Goal: Transaction & Acquisition: Download file/media

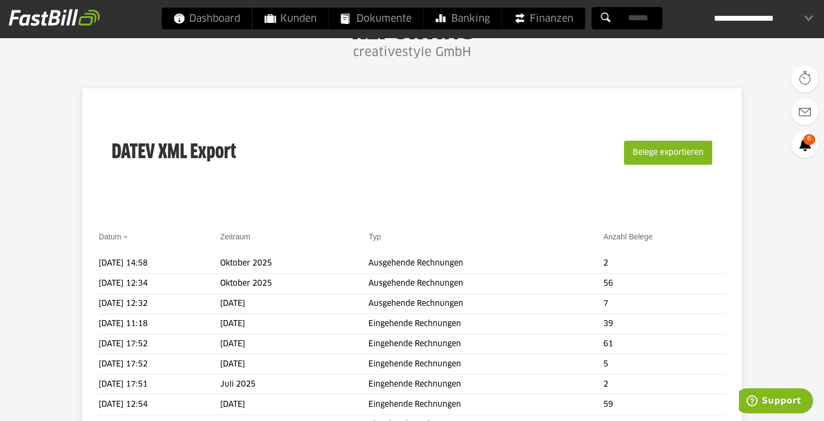
scroll to position [62, 0]
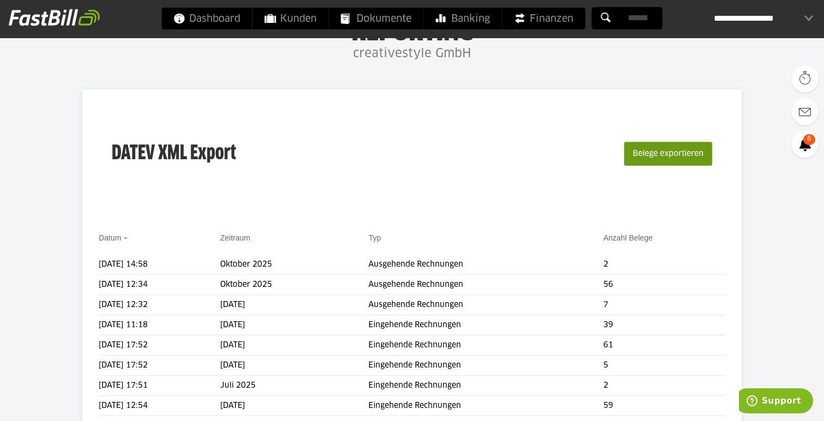
click at [659, 162] on button "Belege exportieren" at bounding box center [668, 154] width 88 height 24
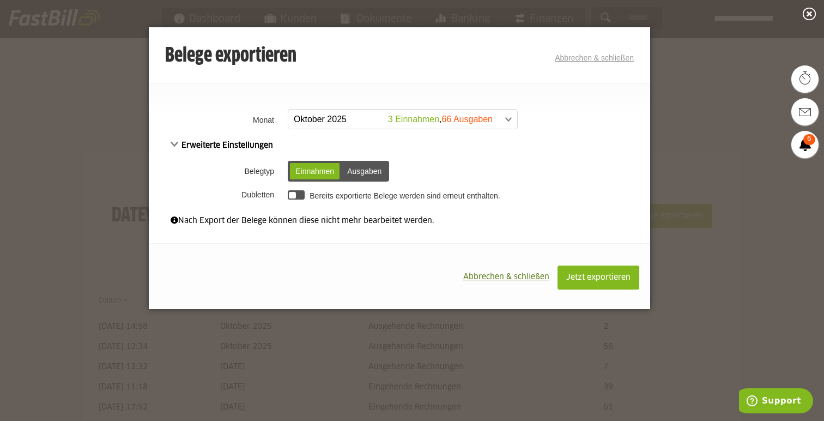
click at [457, 122] on span at bounding box center [397, 120] width 229 height 20
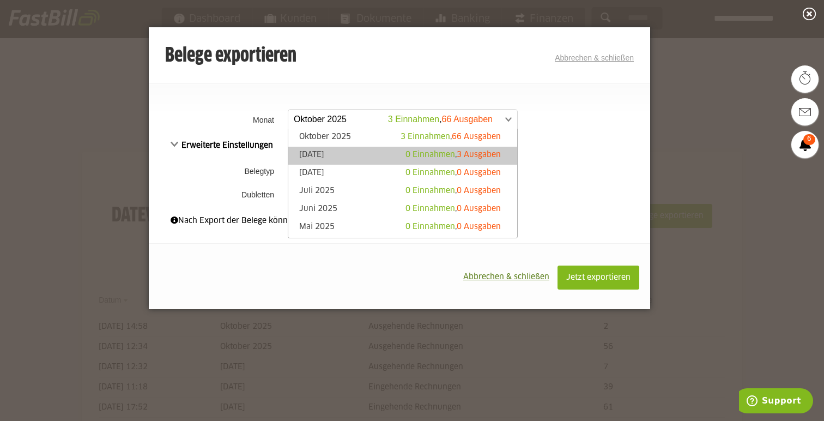
click at [442, 152] on span "0 Einnahmen" at bounding box center [430, 155] width 50 height 8
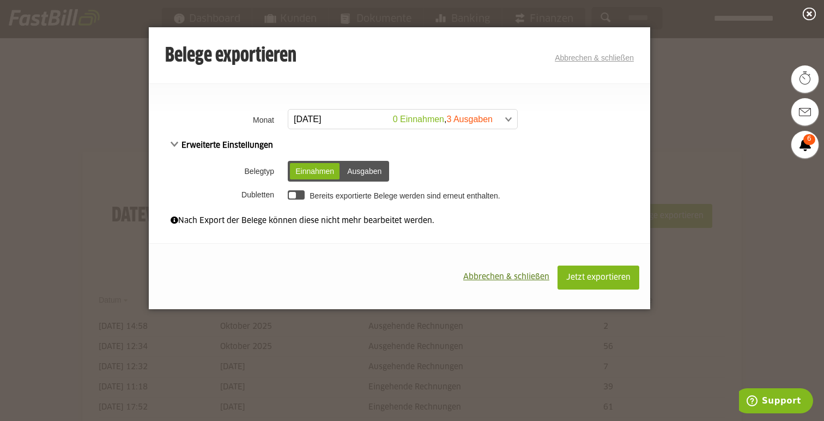
click at [356, 186] on td "Bereits exportierte Belege werden sind erneut enthalten." at bounding box center [467, 194] width 365 height 19
click at [368, 172] on div "Ausgaben" at bounding box center [364, 171] width 45 height 16
click at [576, 280] on span "Jetzt exportieren" at bounding box center [598, 278] width 64 height 8
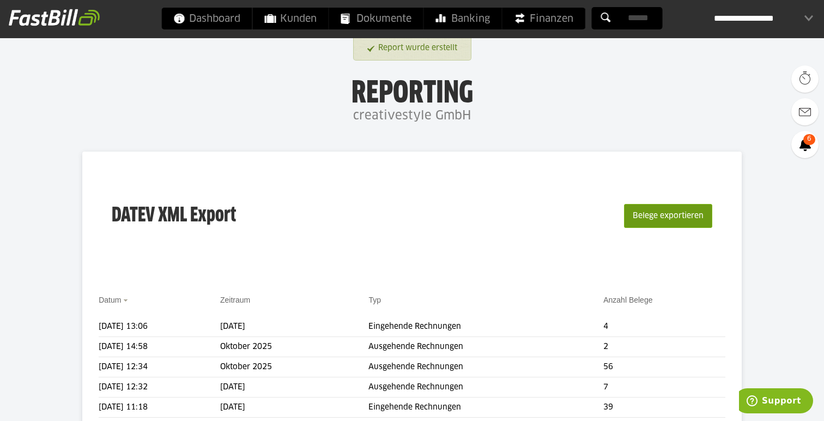
click at [664, 209] on button "Belege exportieren" at bounding box center [668, 216] width 88 height 24
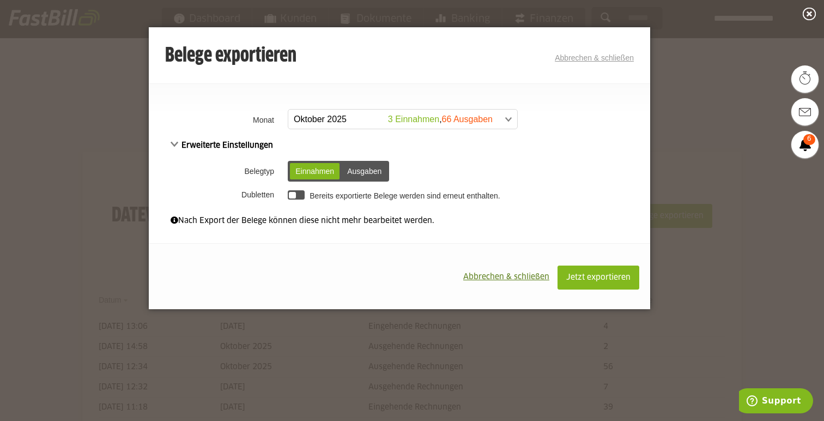
click at [484, 119] on span at bounding box center [397, 120] width 229 height 20
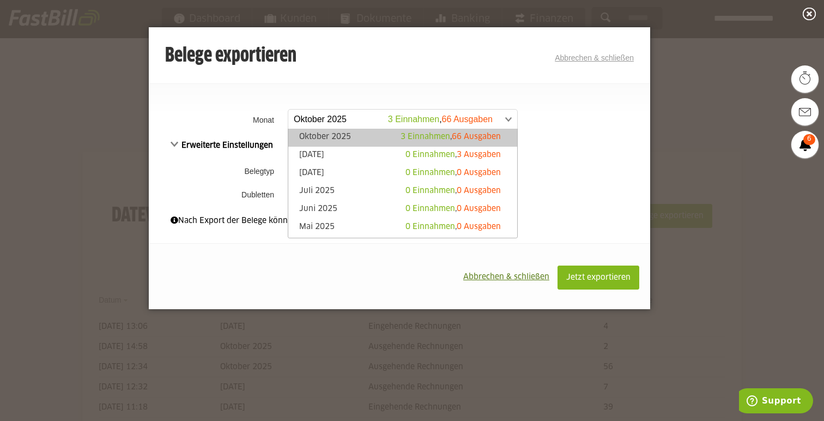
click at [482, 135] on span "66 Ausgaben" at bounding box center [476, 137] width 49 height 8
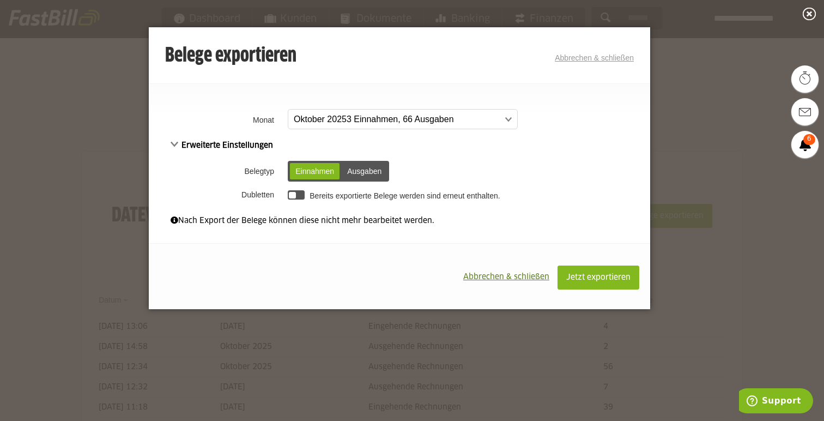
click at [372, 167] on div "Ausgaben" at bounding box center [364, 171] width 45 height 16
click at [576, 278] on span "Jetzt exportieren" at bounding box center [598, 278] width 64 height 8
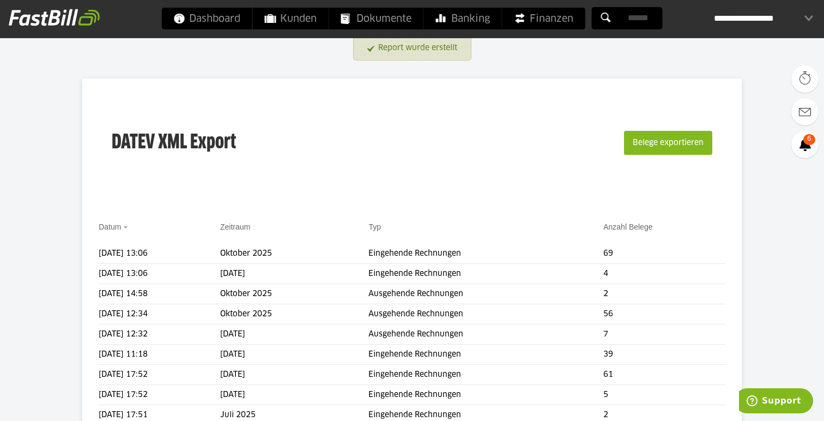
scroll to position [74, 0]
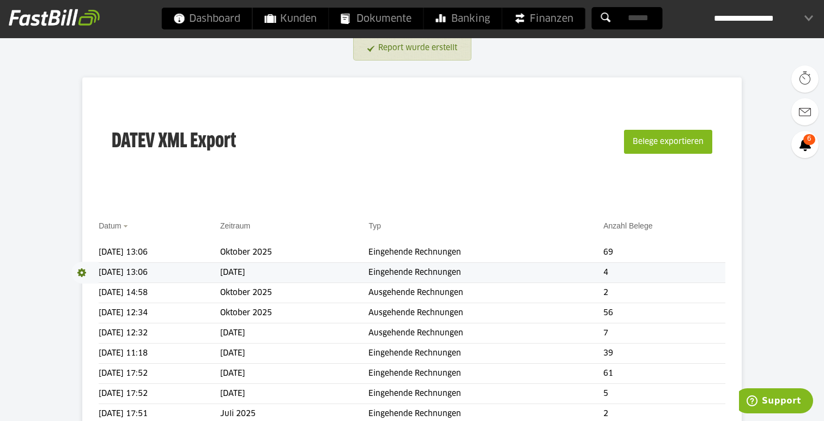
click at [84, 272] on span at bounding box center [84, 273] width 27 height 22
click at [87, 286] on link "Download" at bounding box center [100, 287] width 58 height 13
click at [84, 250] on span at bounding box center [84, 252] width 27 height 22
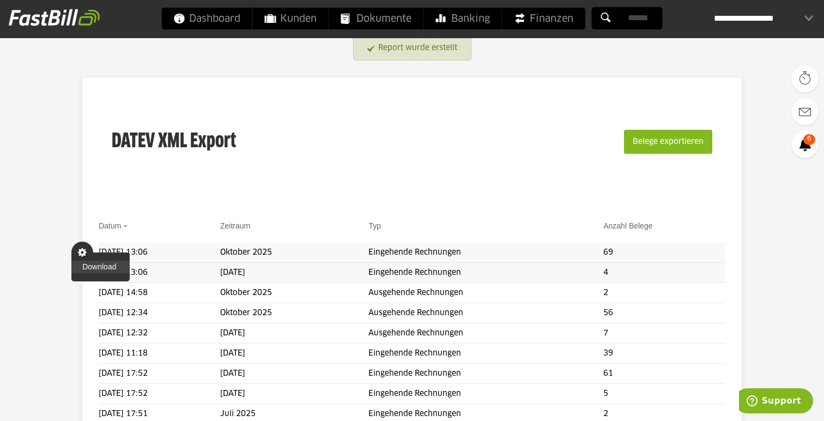
click at [87, 268] on link "Download" at bounding box center [100, 266] width 58 height 13
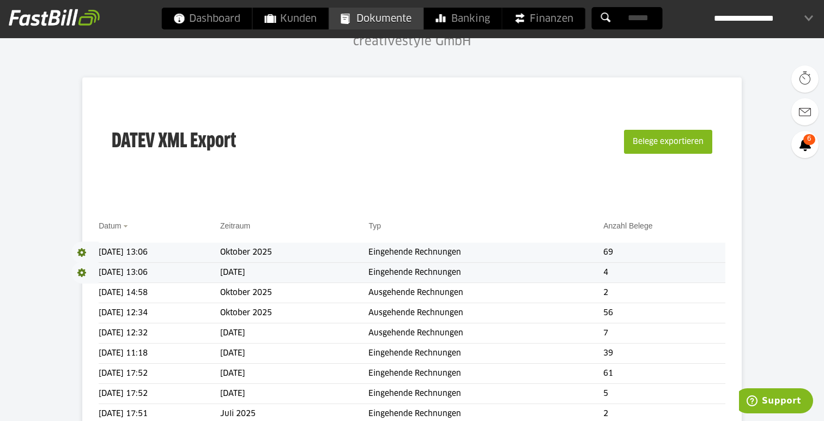
click at [394, 23] on span "Dokumente" at bounding box center [376, 19] width 70 height 22
